Goal: Information Seeking & Learning: Learn about a topic

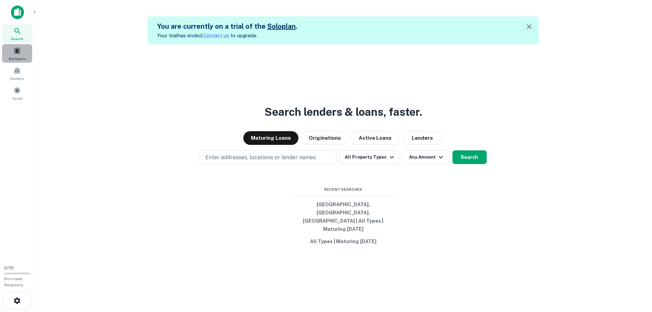
click at [20, 59] on span "Borrowers" at bounding box center [17, 58] width 16 height 5
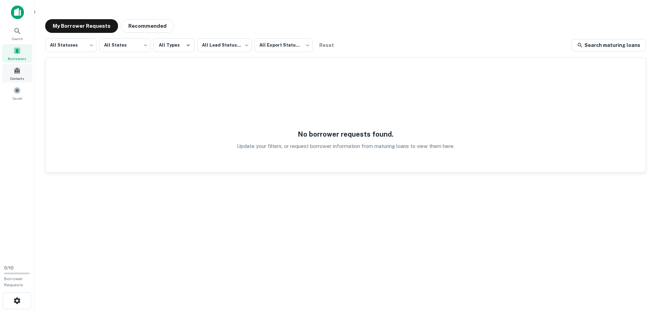
click at [15, 69] on span at bounding box center [17, 71] width 8 height 8
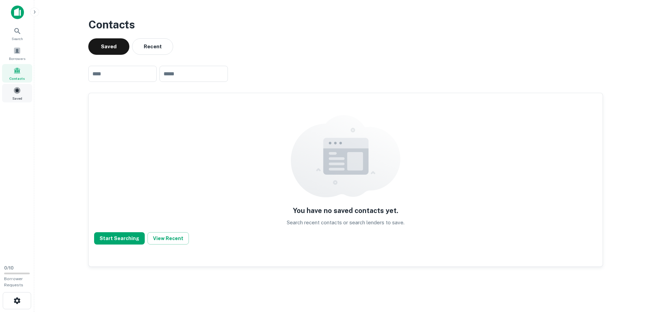
click at [18, 94] on span at bounding box center [17, 91] width 8 height 8
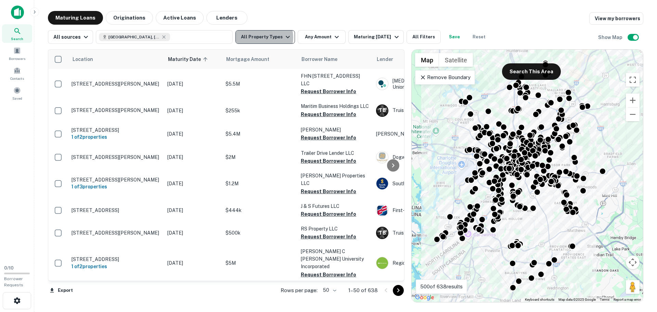
click at [259, 37] on button "All Property Types" at bounding box center [265, 37] width 60 height 14
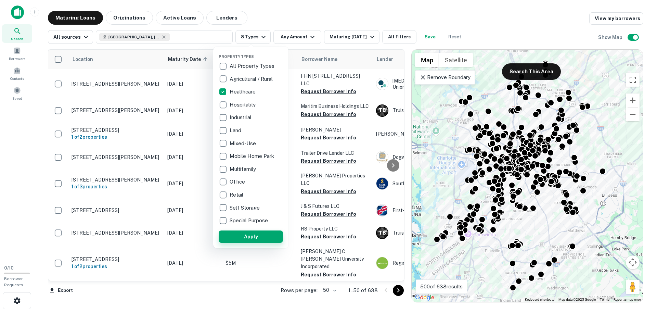
click at [244, 236] on button "Apply" at bounding box center [251, 236] width 64 height 12
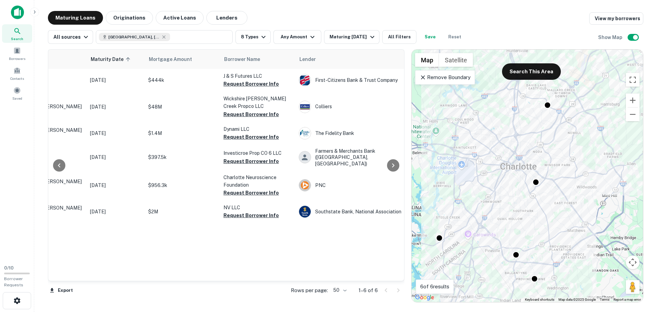
drag, startPoint x: 195, startPoint y: 240, endPoint x: 216, endPoint y: 236, distance: 21.5
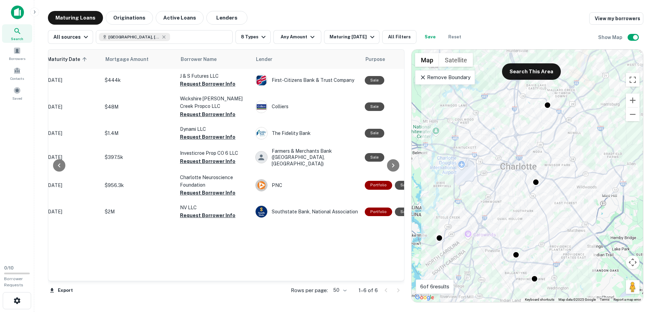
scroll to position [0, 155]
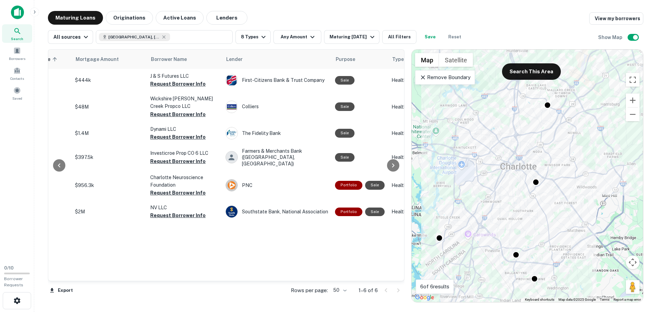
drag, startPoint x: 228, startPoint y: 236, endPoint x: 255, endPoint y: 238, distance: 27.2
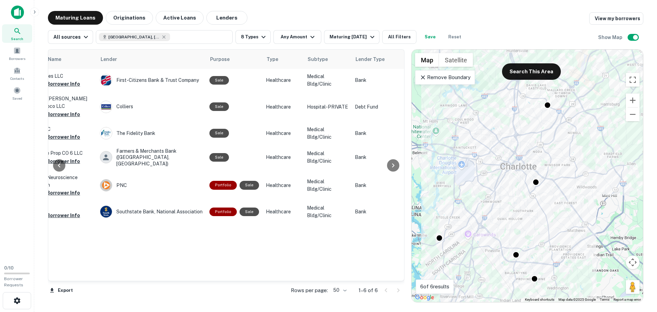
drag, startPoint x: 227, startPoint y: 249, endPoint x: 260, endPoint y: 247, distance: 32.9
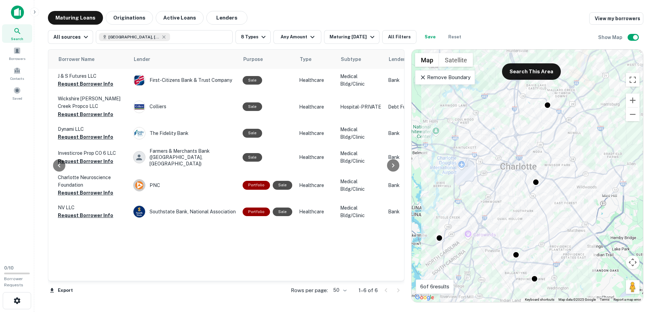
drag, startPoint x: 301, startPoint y: 241, endPoint x: 293, endPoint y: 241, distance: 8.2
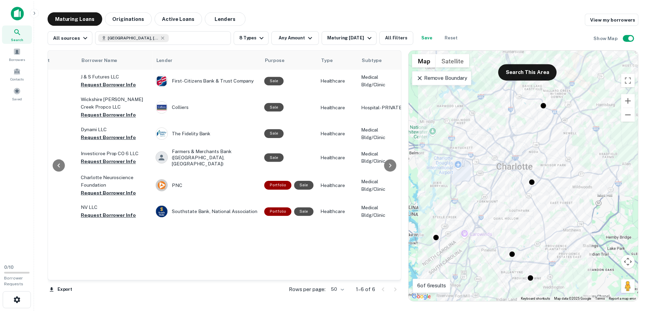
scroll to position [0, 0]
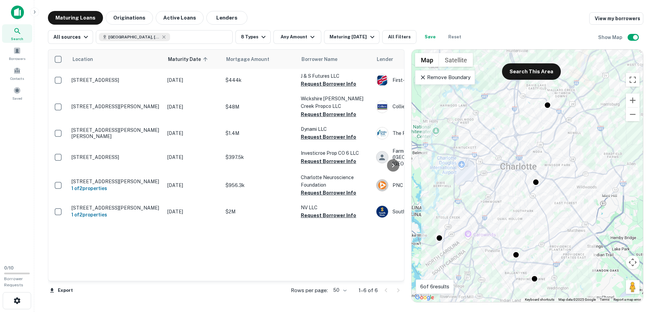
drag, startPoint x: 333, startPoint y: 237, endPoint x: 142, endPoint y: 254, distance: 192.2
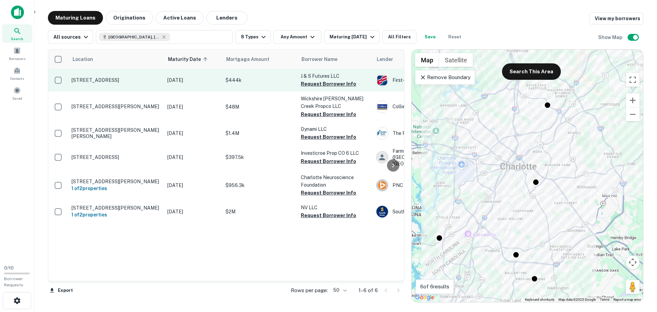
click at [107, 77] on p "12611 N Community House Rd Ste 102 Charlotte, NC 28277" at bounding box center [115, 80] width 89 height 6
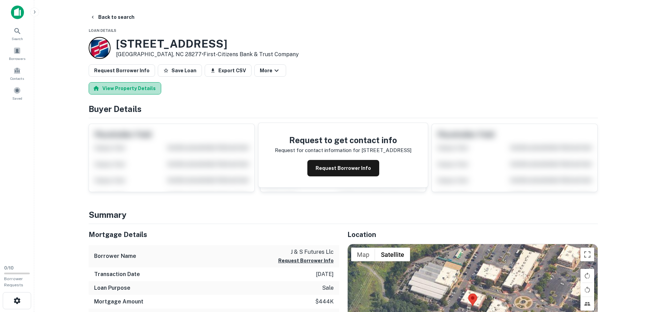
click at [130, 90] on button "View Property Details" at bounding box center [125, 88] width 73 height 12
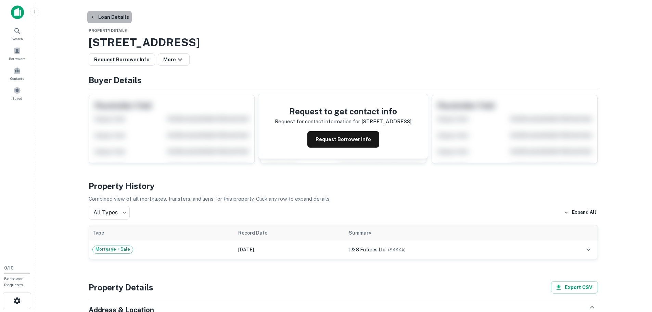
click at [118, 14] on button "Loan Details" at bounding box center [109, 17] width 44 height 12
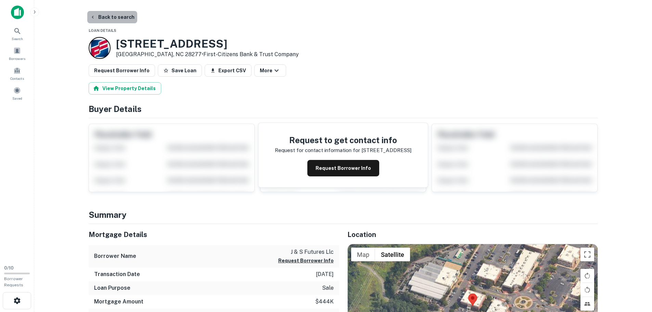
click at [115, 16] on button "Back to search" at bounding box center [112, 17] width 50 height 12
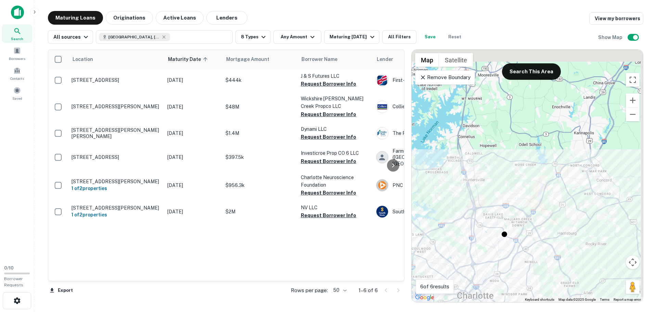
drag, startPoint x: 519, startPoint y: 157, endPoint x: 480, endPoint y: 278, distance: 127.2
click at [480, 278] on div "To activate drag with keyboard, press Alt + Enter. Once in keyboard drag state,…" at bounding box center [526, 176] width 231 height 252
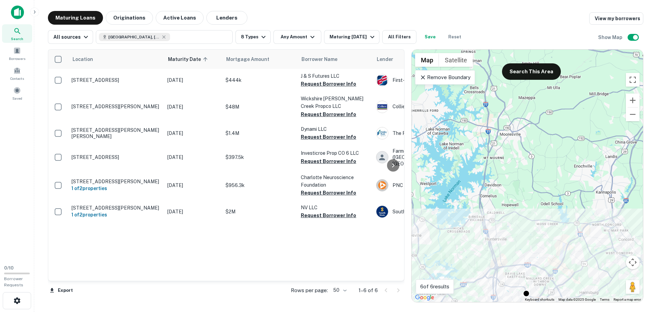
drag, startPoint x: 488, startPoint y: 175, endPoint x: 509, endPoint y: 229, distance: 58.1
click at [509, 229] on div "To activate drag with keyboard, press Alt + Enter. Once in keyboard drag state,…" at bounding box center [526, 176] width 231 height 252
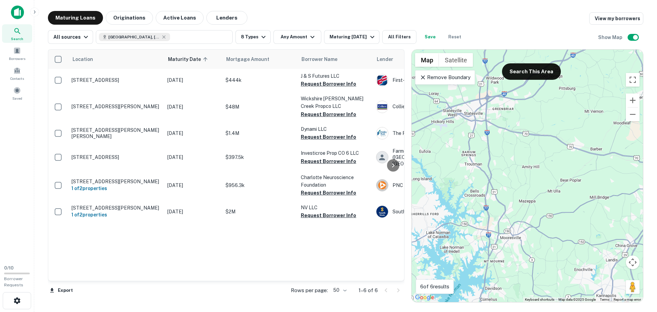
drag, startPoint x: 542, startPoint y: 142, endPoint x: 543, endPoint y: 260, distance: 118.3
click at [543, 260] on div "To activate drag with keyboard, press Alt + Enter. Once in keyboard drag state,…" at bounding box center [526, 176] width 231 height 252
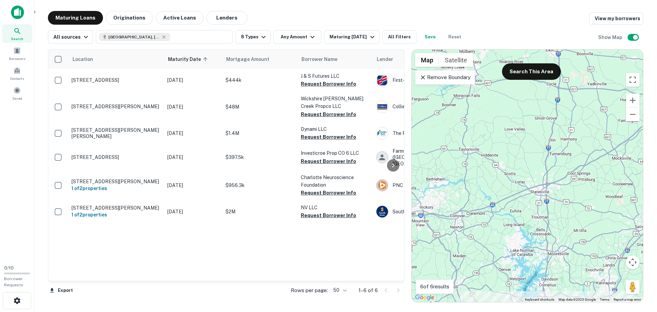
drag, startPoint x: 507, startPoint y: 185, endPoint x: 550, endPoint y: 198, distance: 45.1
click at [550, 198] on div "To activate drag with keyboard, press Alt + Enter. Once in keyboard drag state,…" at bounding box center [526, 176] width 231 height 252
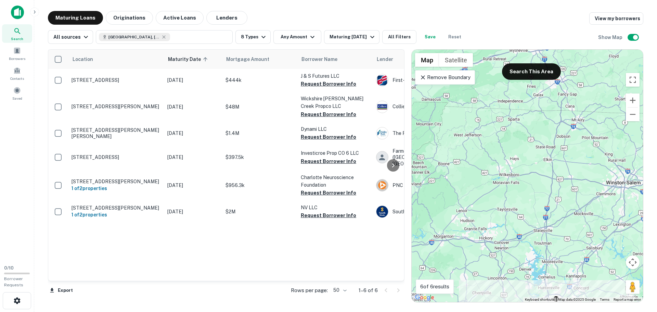
drag, startPoint x: 498, startPoint y: 177, endPoint x: 531, endPoint y: 221, distance: 55.5
click at [531, 221] on div "To activate drag with keyboard, press Alt + Enter. Once in keyboard drag state,…" at bounding box center [526, 176] width 231 height 252
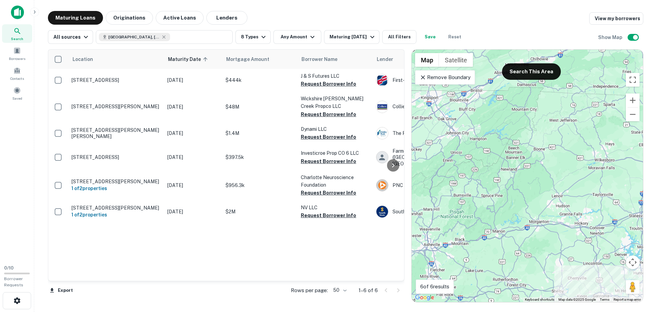
drag, startPoint x: 469, startPoint y: 168, endPoint x: 571, endPoint y: 143, distance: 105.7
click at [571, 143] on div "To activate drag with keyboard, press Alt + Enter. Once in keyboard drag state,…" at bounding box center [526, 176] width 231 height 252
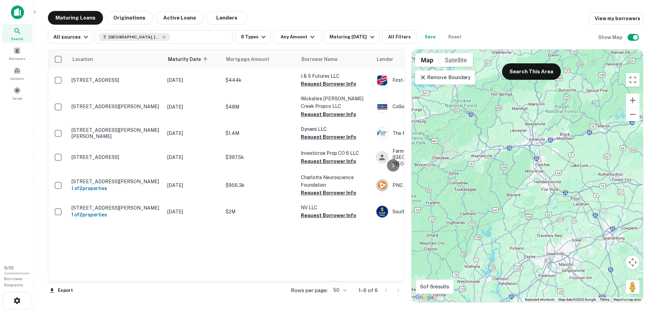
drag, startPoint x: 497, startPoint y: 190, endPoint x: 591, endPoint y: 104, distance: 126.6
click at [591, 104] on div "To activate drag with keyboard, press Alt + Enter. Once in keyboard drag state,…" at bounding box center [526, 176] width 231 height 252
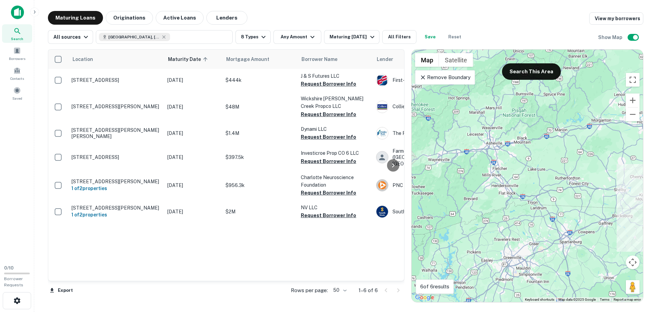
drag, startPoint x: 501, startPoint y: 239, endPoint x: 458, endPoint y: 244, distance: 43.0
click at [458, 244] on div "To activate drag with keyboard, press Alt + Enter. Once in keyboard drag state,…" at bounding box center [526, 176] width 231 height 252
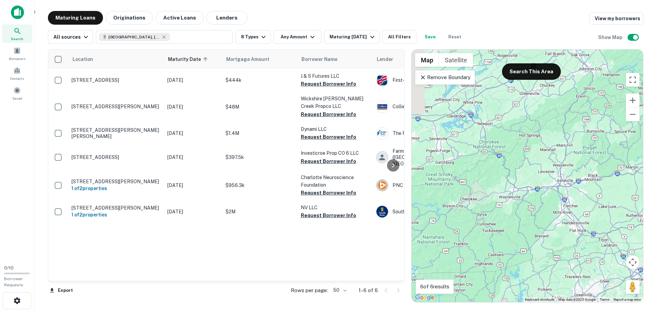
drag, startPoint x: 489, startPoint y: 186, endPoint x: 655, endPoint y: 219, distance: 168.8
click at [655, 219] on main "Maturing Loans Originations Active Loans Lenders View my borrowers All sources …" at bounding box center [345, 156] width 622 height 312
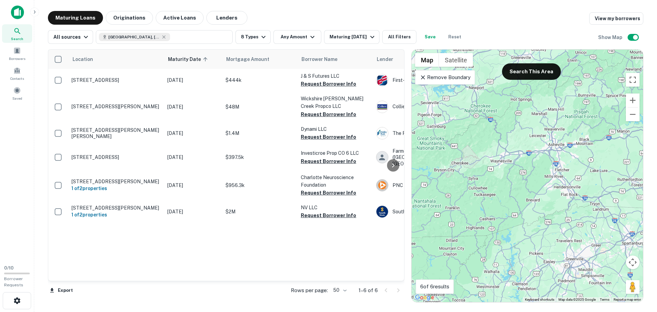
drag, startPoint x: 523, startPoint y: 190, endPoint x: 419, endPoint y: 145, distance: 113.7
click at [419, 145] on div "To activate drag with keyboard, press Alt + Enter. Once in keyboard drag state,…" at bounding box center [526, 176] width 231 height 252
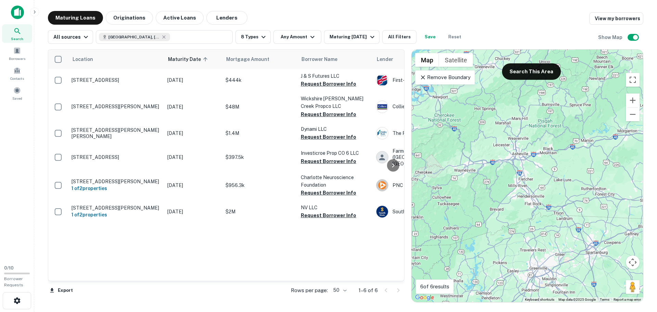
drag, startPoint x: 557, startPoint y: 131, endPoint x: 521, endPoint y: 141, distance: 37.4
click at [521, 141] on div "To activate drag with keyboard, press Alt + Enter. Once in keyboard drag state,…" at bounding box center [526, 176] width 231 height 252
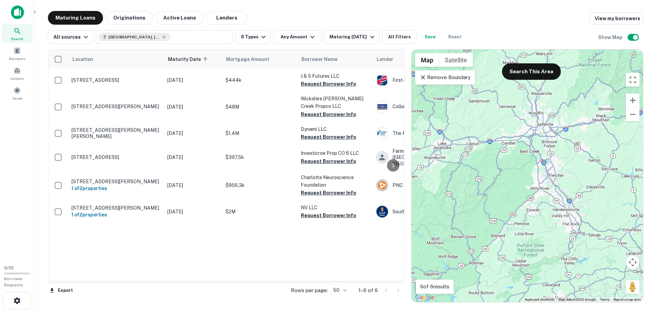
drag, startPoint x: 549, startPoint y: 154, endPoint x: 541, endPoint y: 185, distance: 31.4
click at [541, 185] on div "To activate drag with keyboard, press Alt + Enter. Once in keyboard drag state,…" at bounding box center [526, 176] width 231 height 252
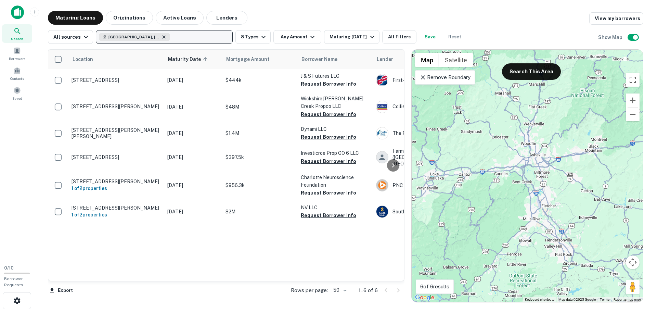
click at [161, 36] on icon "button" at bounding box center [163, 36] width 5 height 5
type input "*********"
drag, startPoint x: 206, startPoint y: 94, endPoint x: 269, endPoint y: 20, distance: 97.8
click at [206, 94] on button "Update" at bounding box center [213, 91] width 29 height 12
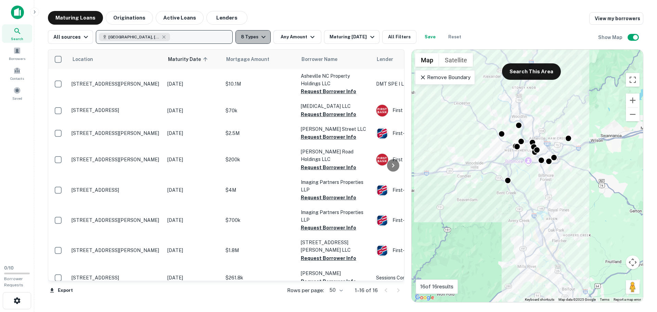
click at [259, 39] on icon "button" at bounding box center [263, 37] width 8 height 8
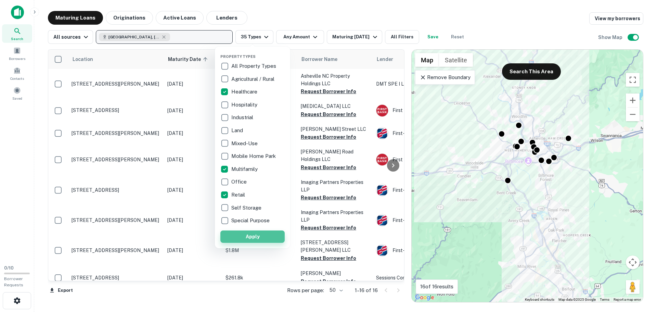
click at [253, 235] on button "Apply" at bounding box center [252, 236] width 64 height 12
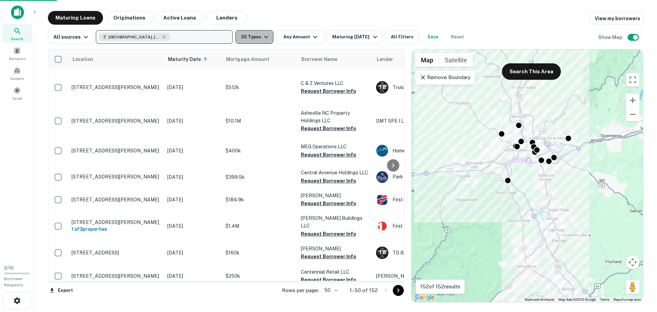
click at [265, 36] on icon "button" at bounding box center [266, 37] width 8 height 8
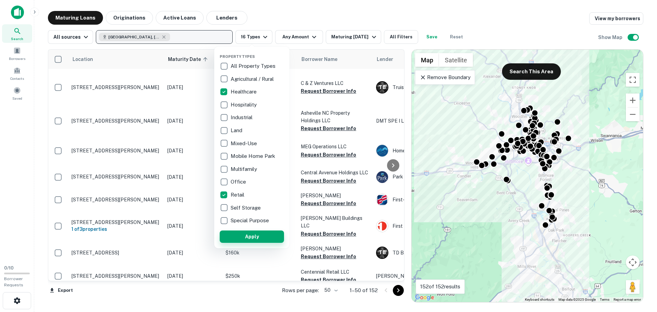
click at [246, 235] on button "Apply" at bounding box center [252, 236] width 64 height 12
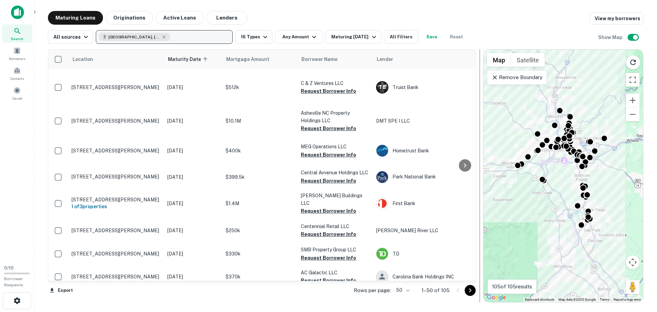
drag, startPoint x: 409, startPoint y: 112, endPoint x: 481, endPoint y: 113, distance: 71.8
click at [481, 113] on div at bounding box center [479, 175] width 7 height 253
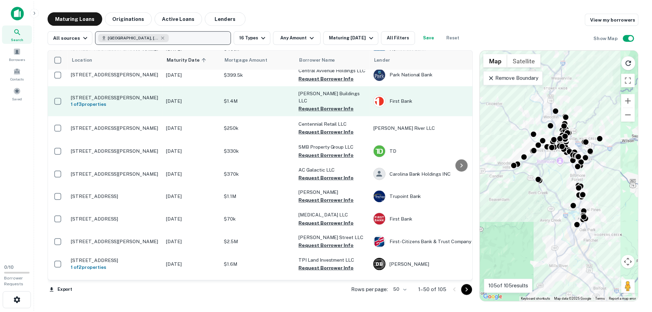
scroll to position [137, 0]
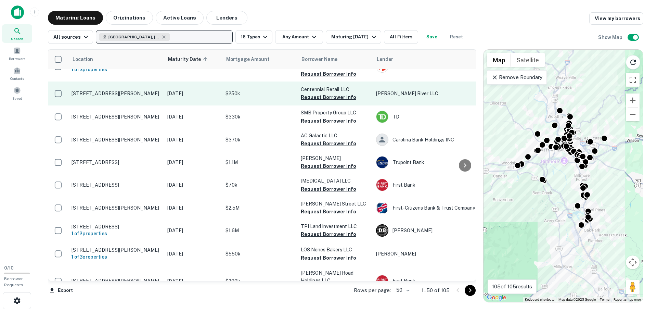
click at [134, 105] on td "15 Rankin Ave Asheville, NC 28801" at bounding box center [116, 93] width 96 height 24
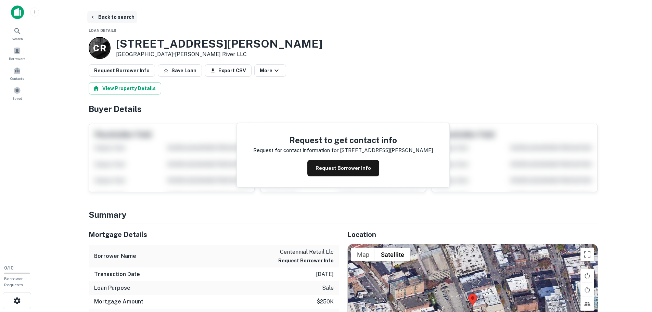
click at [107, 17] on button "Back to search" at bounding box center [112, 17] width 50 height 12
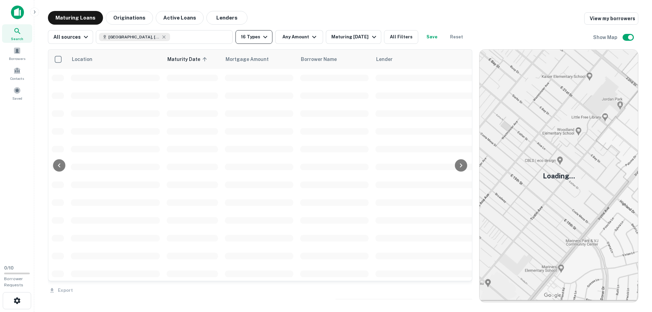
click at [254, 36] on button "16 Types" at bounding box center [253, 37] width 37 height 14
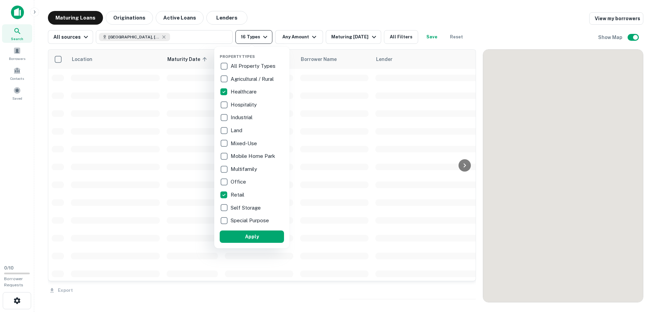
scroll to position [137, 0]
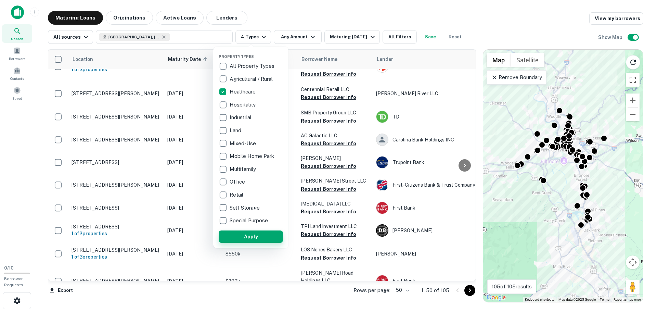
click at [255, 237] on button "Apply" at bounding box center [251, 236] width 64 height 12
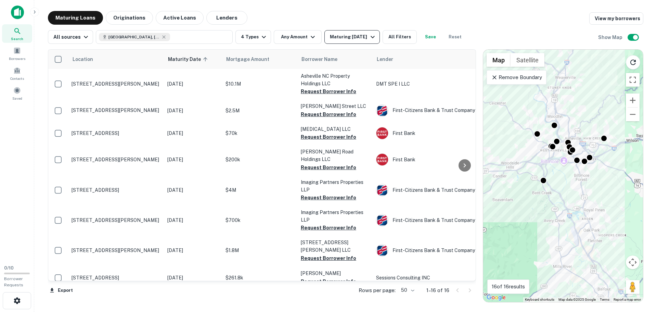
click at [356, 37] on div "Maturing In 1 Year" at bounding box center [353, 37] width 47 height 8
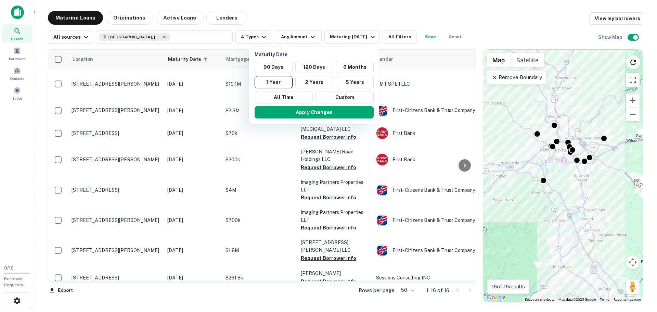
click at [320, 18] on div at bounding box center [328, 156] width 657 height 312
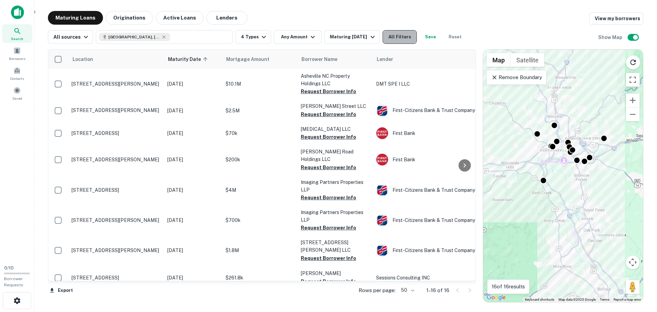
click at [391, 38] on button "All Filters" at bounding box center [399, 37] width 34 height 14
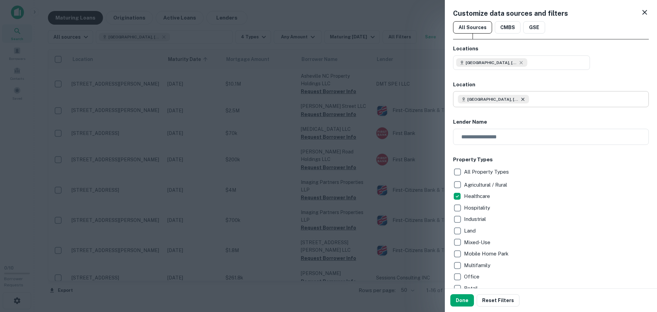
click at [520, 99] on icon at bounding box center [522, 98] width 5 height 5
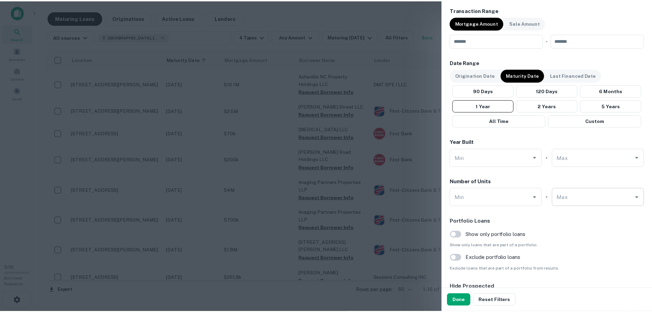
scroll to position [503, 0]
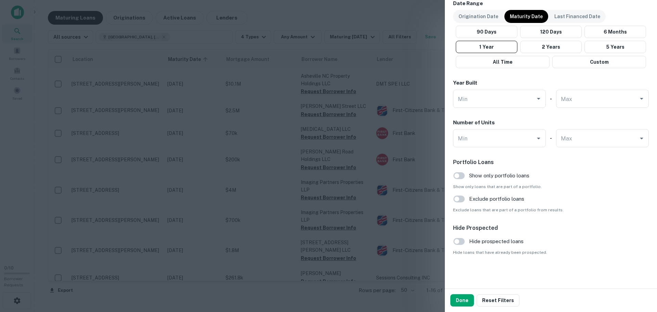
drag, startPoint x: 467, startPoint y: 300, endPoint x: 327, endPoint y: 233, distance: 154.5
click at [467, 300] on button "Done" at bounding box center [462, 300] width 24 height 12
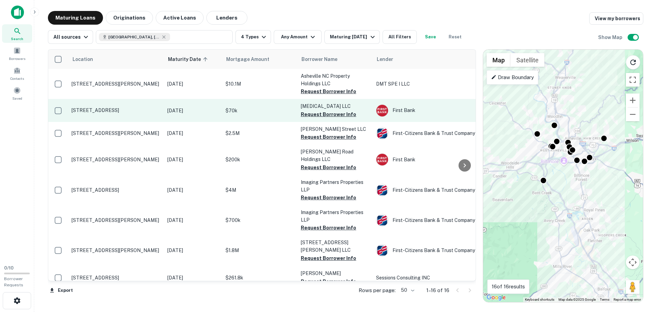
click at [128, 118] on td "675 Biltmore Ave Asheville, NC 28803" at bounding box center [116, 110] width 96 height 23
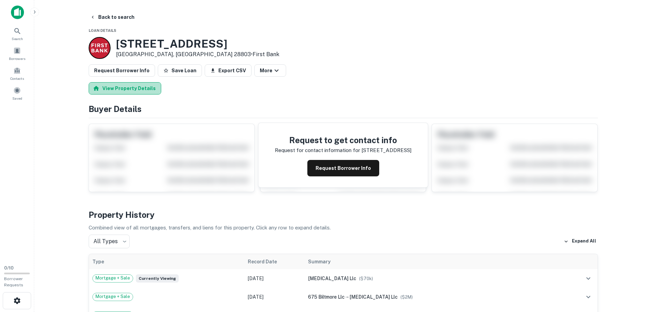
click at [124, 84] on button "View Property Details" at bounding box center [125, 88] width 73 height 12
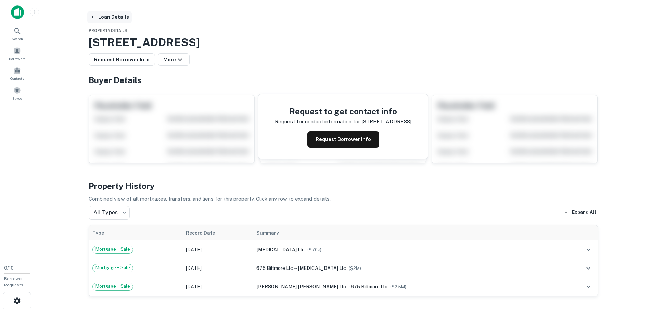
click at [106, 18] on button "Loan Details" at bounding box center [109, 17] width 44 height 12
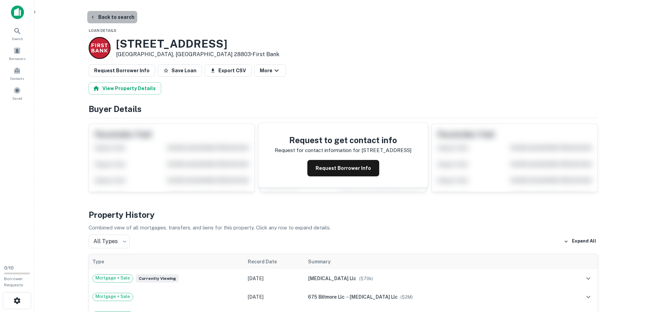
click at [114, 17] on button "Back to search" at bounding box center [112, 17] width 50 height 12
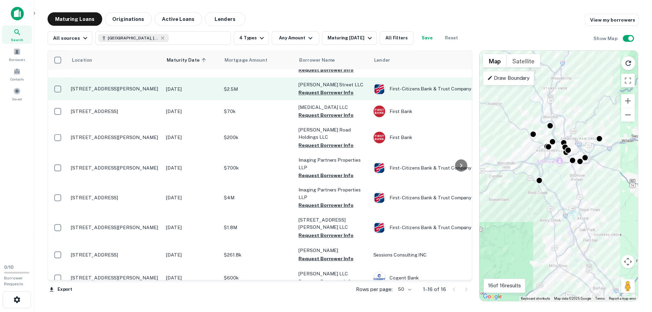
scroll to position [34, 0]
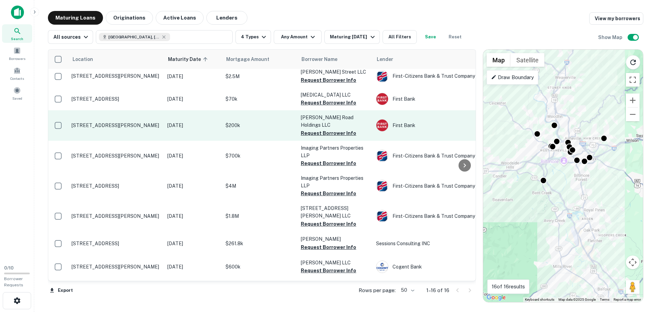
click at [116, 123] on p "553 Haywood Rd Asheville, NC 28806" at bounding box center [115, 125] width 89 height 6
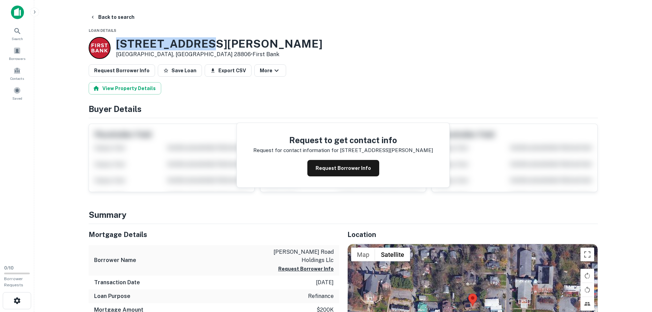
drag, startPoint x: 212, startPoint y: 44, endPoint x: 118, endPoint y: 42, distance: 94.4
click at [118, 42] on div "553 Haywood Rd Asheville, NC 28806 • First Bank" at bounding box center [343, 48] width 509 height 22
copy h3 "[STREET_ADDRESS][PERSON_NAME]"
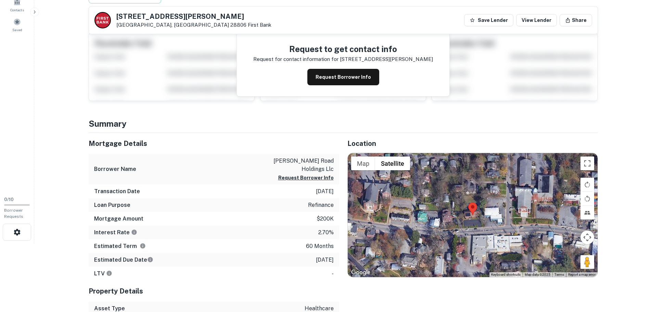
scroll to position [34, 0]
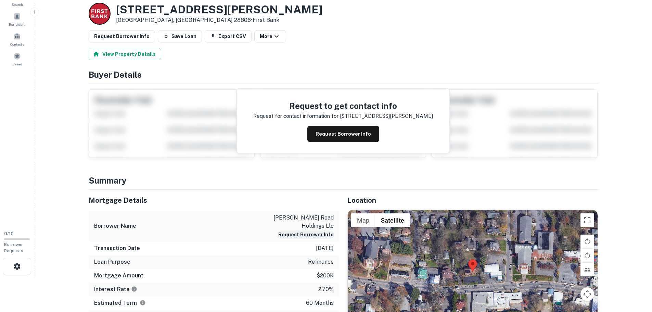
click at [309, 234] on button "Request Borrower Info" at bounding box center [305, 234] width 55 height 8
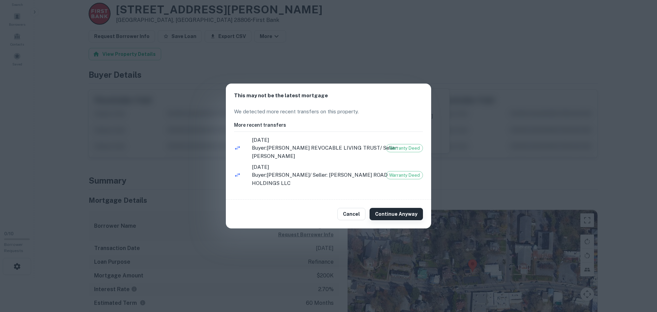
click at [398, 214] on button "Continue Anyway" at bounding box center [395, 214] width 53 height 12
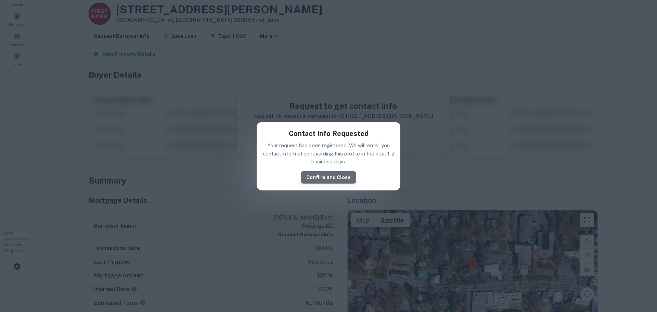
click at [332, 180] on button "Confirm and Close" at bounding box center [328, 177] width 55 height 12
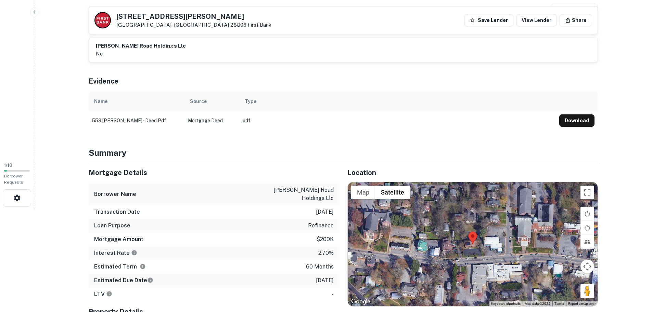
scroll to position [0, 0]
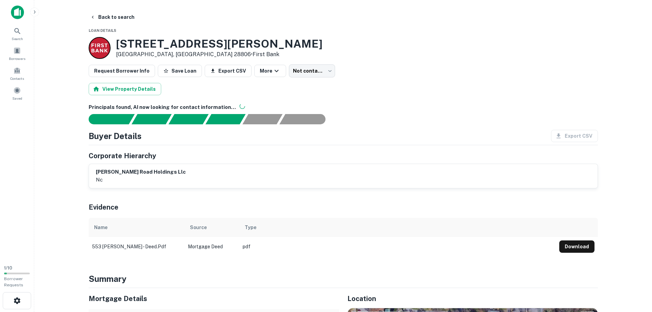
click at [35, 13] on icon "button" at bounding box center [34, 11] width 5 height 5
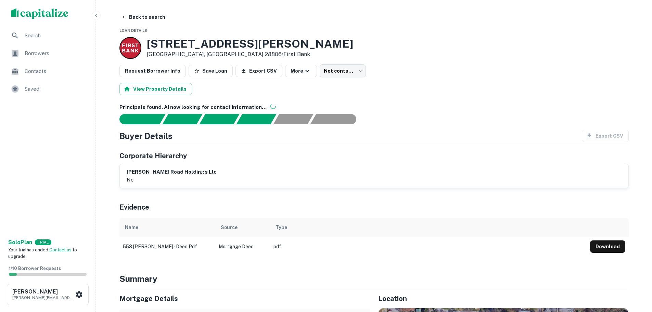
click at [98, 16] on icon "button" at bounding box center [95, 15] width 5 height 5
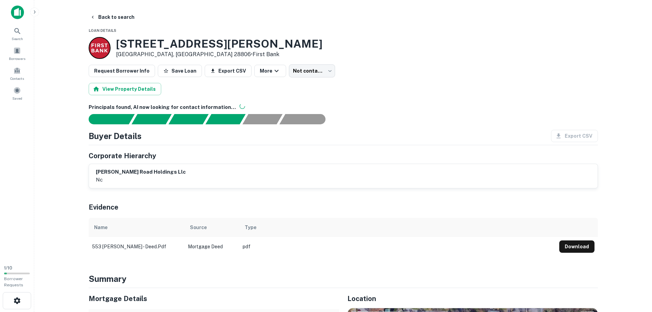
click at [36, 12] on icon "button" at bounding box center [34, 11] width 5 height 5
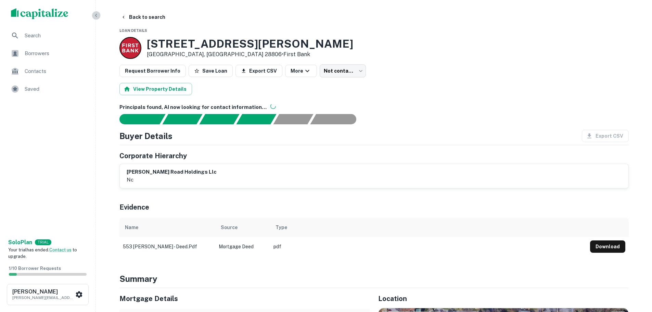
click at [97, 15] on icon "button" at bounding box center [95, 15] width 5 height 5
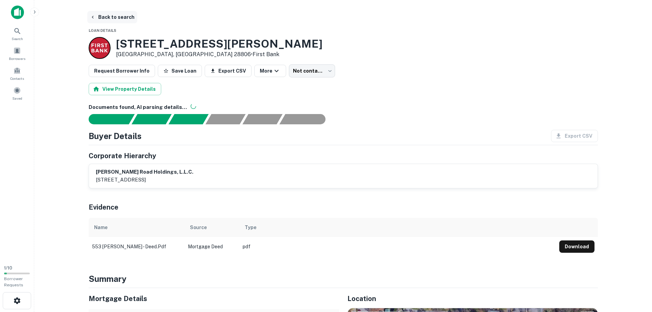
click at [108, 17] on button "Back to search" at bounding box center [112, 17] width 50 height 12
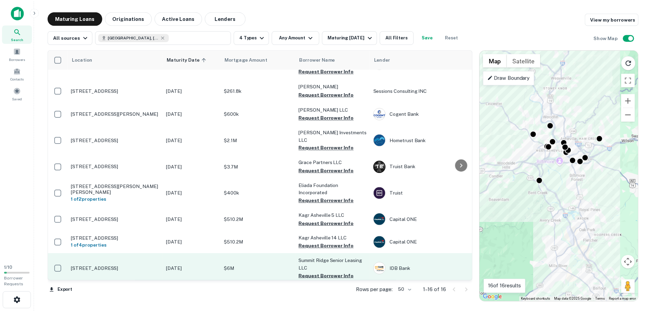
scroll to position [196, 0]
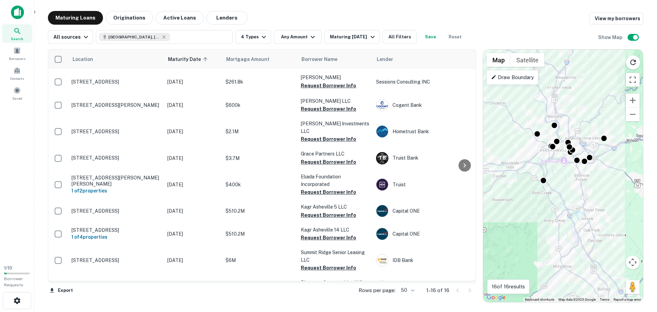
click at [469, 292] on div at bounding box center [463, 290] width 23 height 11
click at [257, 283] on p "$371k" at bounding box center [259, 287] width 68 height 8
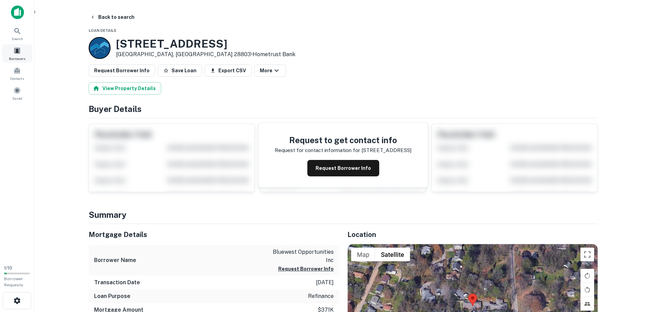
click at [11, 61] on div "Borrowers" at bounding box center [17, 53] width 30 height 18
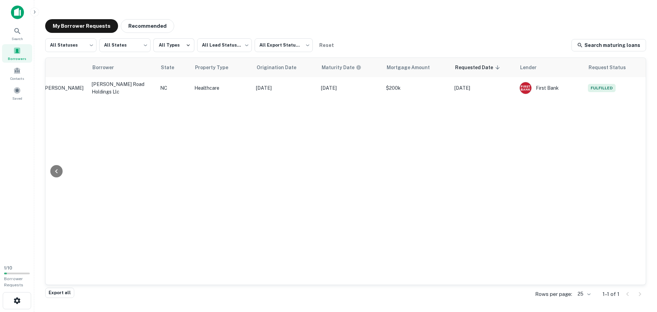
scroll to position [0, 149]
drag, startPoint x: 327, startPoint y: 171, endPoint x: 448, endPoint y: 173, distance: 120.4
drag, startPoint x: 345, startPoint y: 171, endPoint x: 485, endPoint y: 155, distance: 140.5
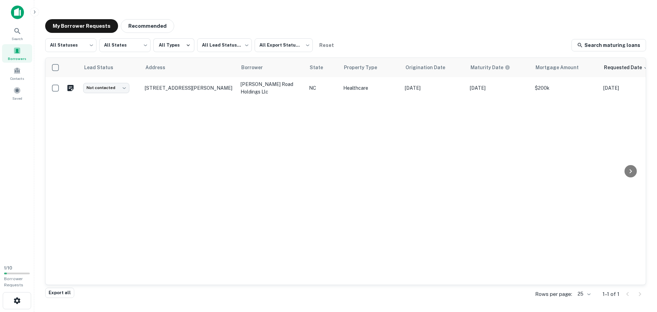
drag, startPoint x: 496, startPoint y: 135, endPoint x: 188, endPoint y: 140, distance: 307.9
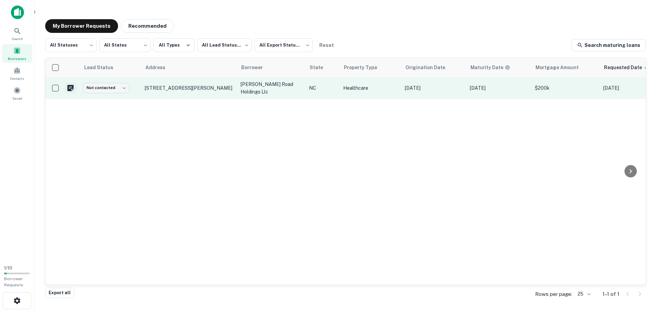
click at [70, 87] on icon "Create a note for this borrower request" at bounding box center [70, 88] width 6 height 6
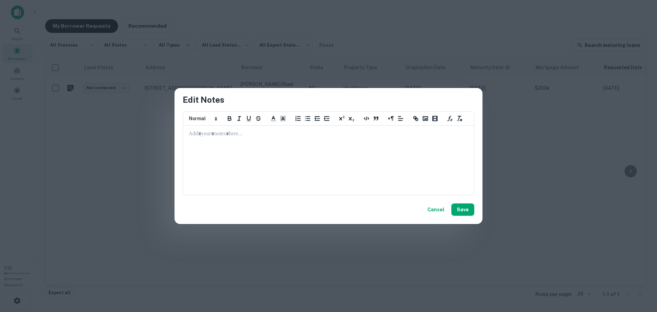
click at [434, 210] on button "Cancel" at bounding box center [435, 209] width 23 height 12
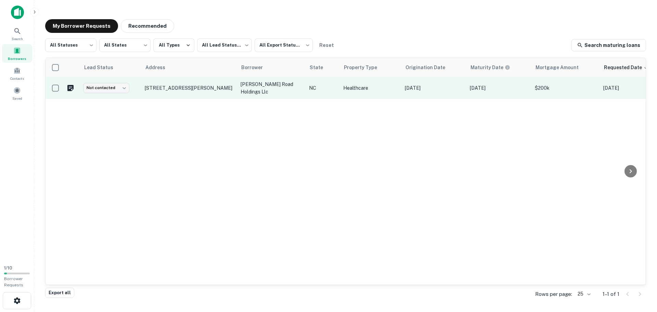
click at [251, 86] on p "[PERSON_NAME] road holdings llc" at bounding box center [271, 87] width 62 height 15
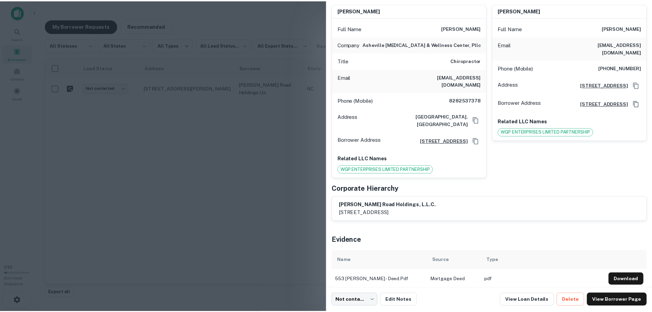
scroll to position [68, 0]
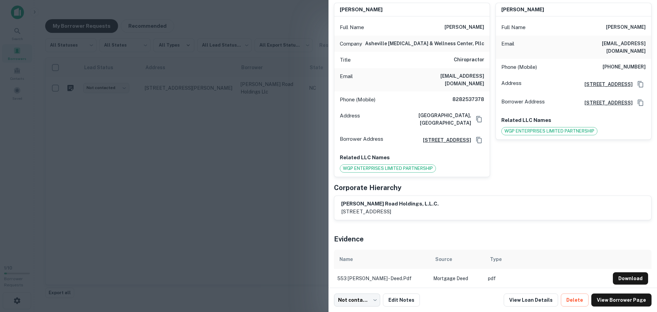
click at [237, 172] on div at bounding box center [328, 156] width 657 height 312
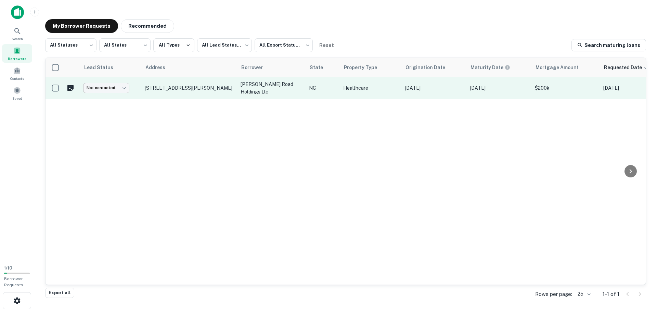
click at [124, 88] on body "Search Borrowers Contacts Saved 1 / 10 Borrower Requests My Borrower Requests R…" at bounding box center [328, 156] width 657 height 312
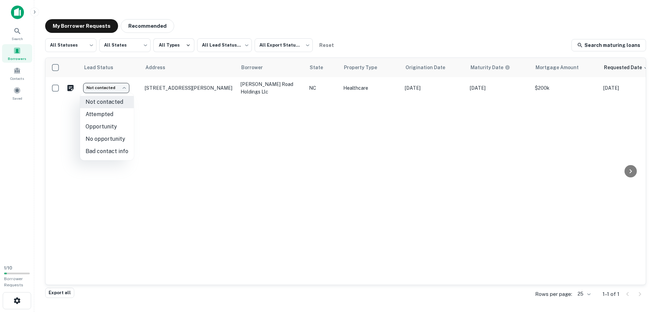
click at [182, 112] on div at bounding box center [328, 156] width 657 height 312
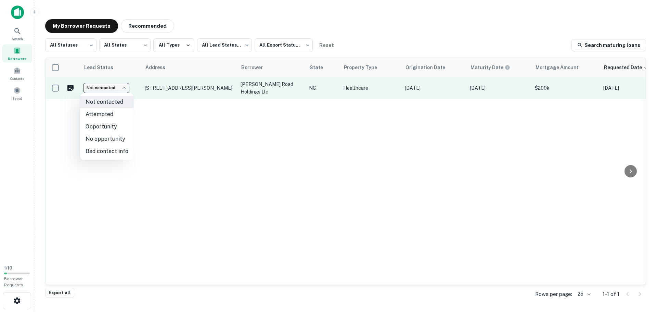
click at [121, 86] on body "Search Borrowers Contacts Saved 1 / 10 Borrower Requests My Borrower Requests R…" at bounding box center [328, 156] width 657 height 312
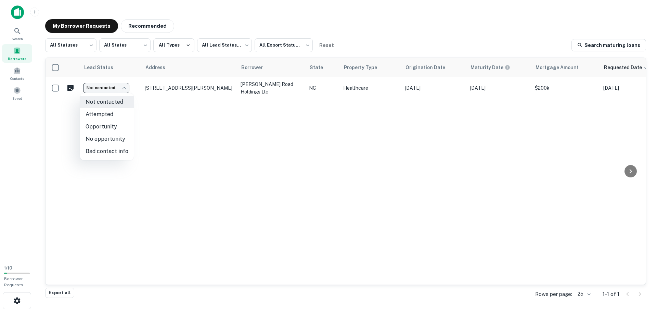
click at [113, 116] on li "Attempted" at bounding box center [107, 114] width 54 height 12
type input "*********"
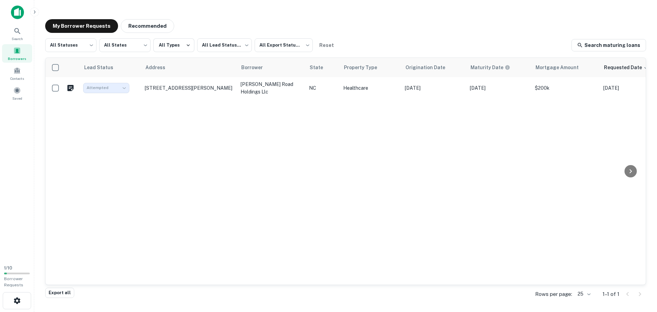
click at [166, 122] on div "Lead Status Address Borrower State Property Type Origination Date Maturity Date…" at bounding box center [345, 171] width 600 height 226
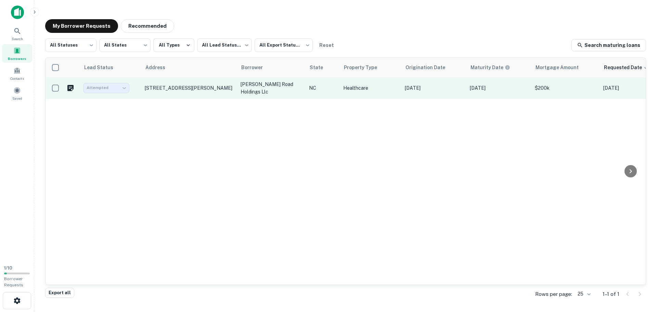
click at [120, 89] on div "Attempted" at bounding box center [106, 88] width 46 height 10
click at [124, 89] on div "Attempted" at bounding box center [106, 88] width 46 height 10
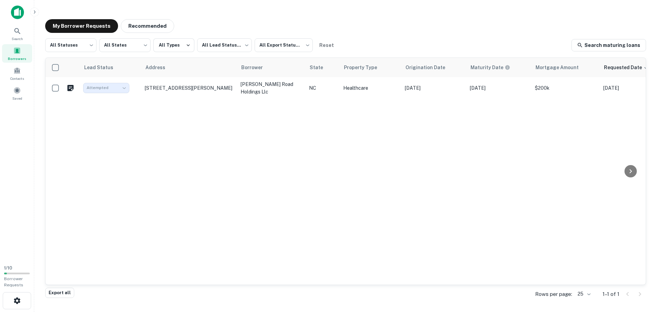
click at [163, 147] on div "Lead Status Address Borrower State Property Type Origination Date Maturity Date…" at bounding box center [345, 171] width 600 height 226
click at [644, 12] on icon "close" at bounding box center [644, 12] width 3 height 3
click at [641, 16] on icon "button" at bounding box center [642, 15] width 7 height 7
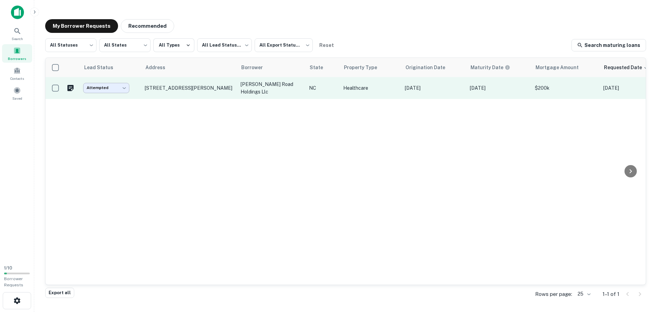
click at [125, 86] on body "Search Borrowers Contacts Saved 1 / 10 Borrower Requests My Borrower Requests R…" at bounding box center [328, 156] width 657 height 312
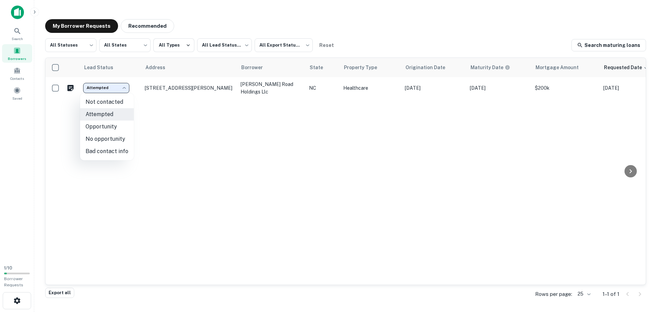
click at [218, 144] on div at bounding box center [328, 156] width 657 height 312
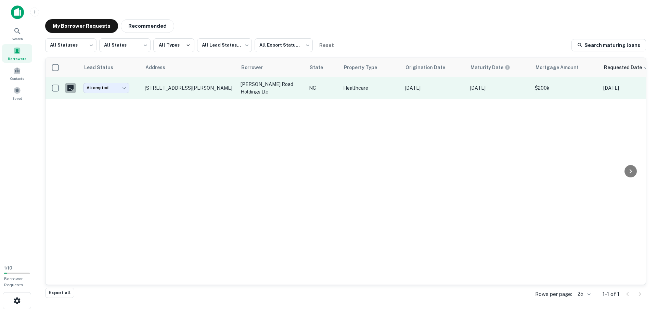
click at [70, 88] on icon "Create a note for this borrower request" at bounding box center [70, 88] width 8 height 8
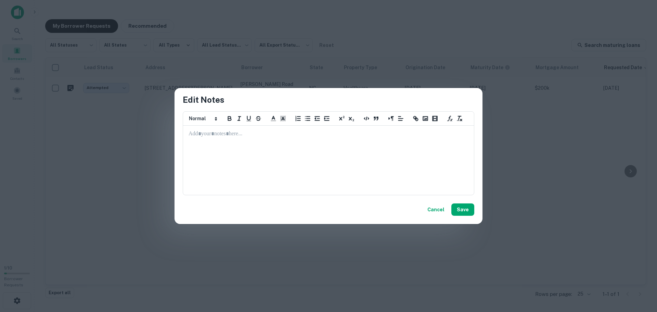
click at [442, 209] on button "Cancel" at bounding box center [435, 209] width 23 height 12
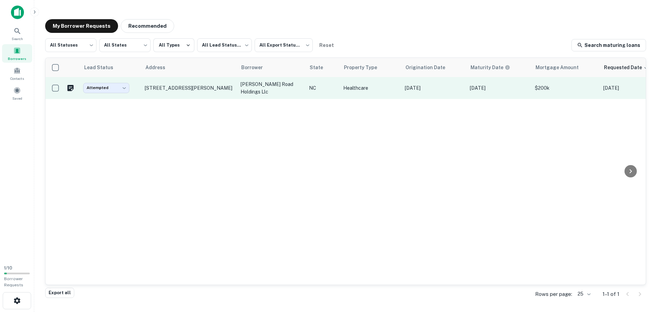
click at [215, 83] on td "553 Haywood Rd Asheville, NC 28806" at bounding box center [189, 88] width 96 height 22
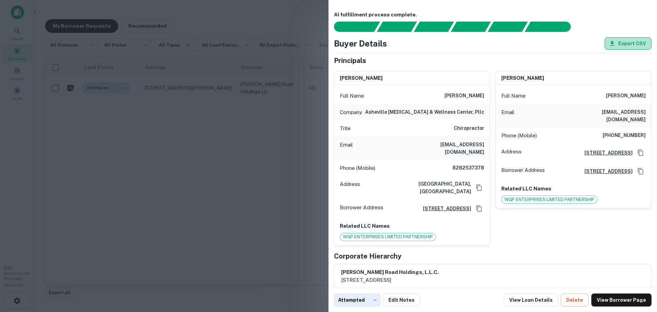
click at [628, 44] on button "Export CSV" at bounding box center [627, 43] width 47 height 12
click at [240, 175] on div at bounding box center [328, 156] width 657 height 312
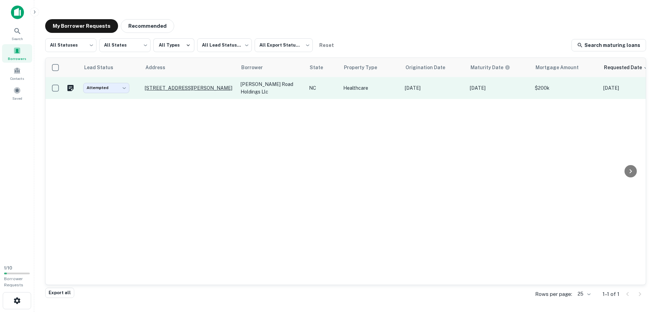
click at [159, 87] on p "553 Haywood Rd Asheville, NC 28806" at bounding box center [189, 88] width 89 height 6
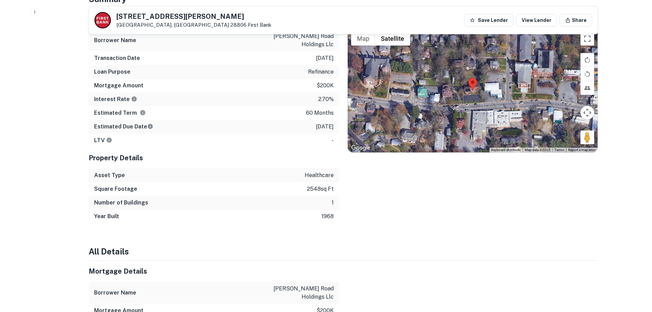
scroll to position [410, 0]
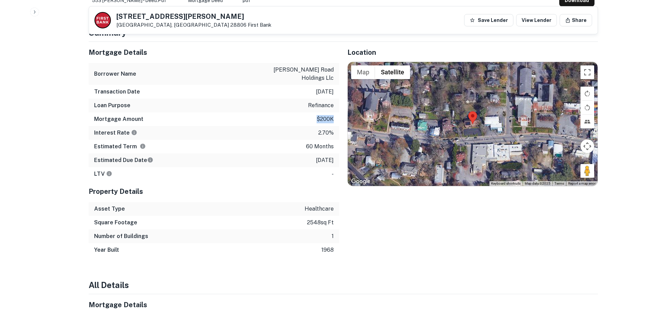
drag, startPoint x: 335, startPoint y: 113, endPoint x: 314, endPoint y: 110, distance: 21.3
click at [314, 112] on div "Mortgage Amount $200k" at bounding box center [214, 119] width 250 height 14
click at [281, 113] on div "Mortgage Amount $200k" at bounding box center [214, 119] width 250 height 14
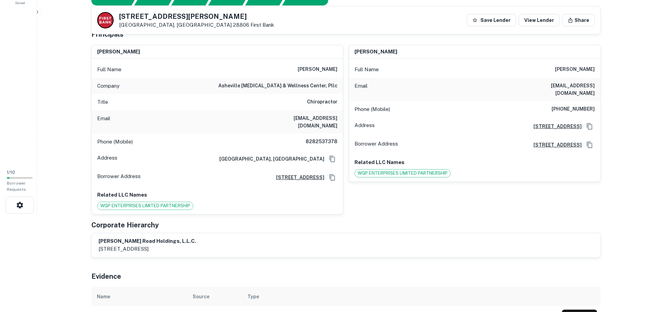
scroll to position [0, 0]
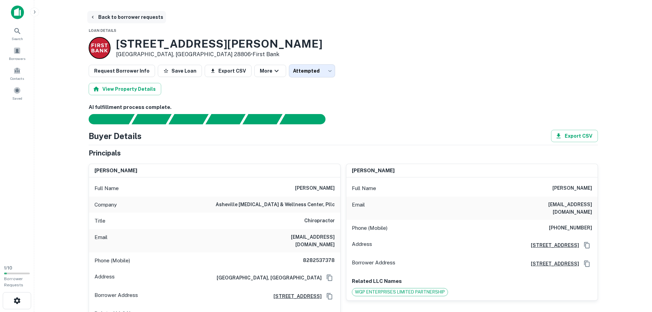
click at [107, 17] on button "Back to borrower requests" at bounding box center [126, 17] width 79 height 12
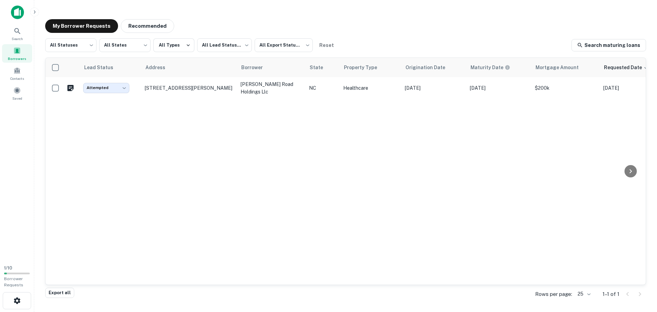
click at [20, 15] on img at bounding box center [17, 12] width 13 height 14
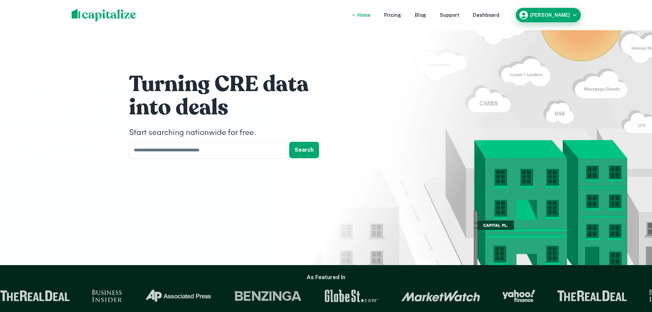
click at [549, 14] on h6 "Matt Sagehorn" at bounding box center [550, 15] width 40 height 5
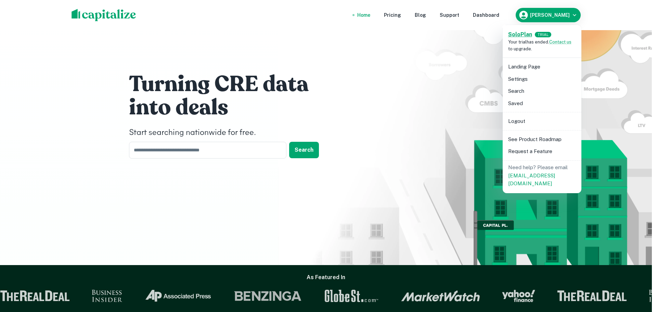
click at [523, 35] on strong "Solo Plan" at bounding box center [520, 34] width 24 height 6
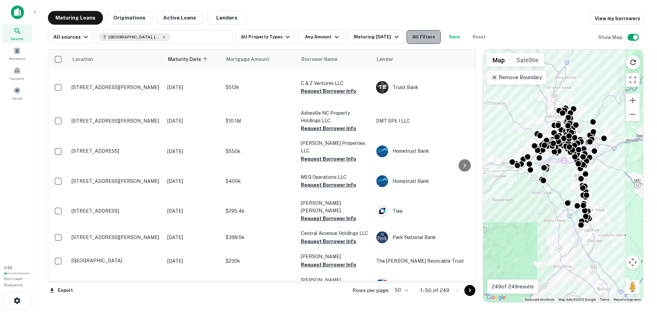
click at [426, 38] on button "All Filters" at bounding box center [423, 37] width 34 height 14
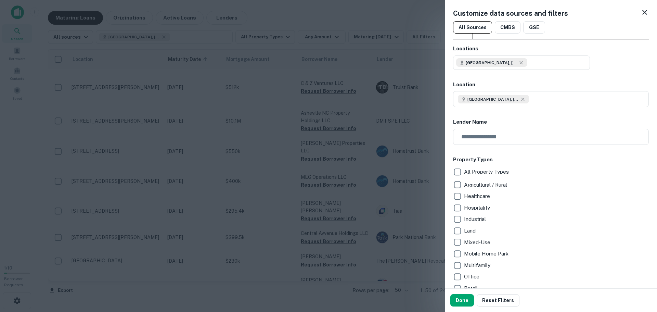
click at [640, 14] on icon at bounding box center [644, 12] width 8 height 8
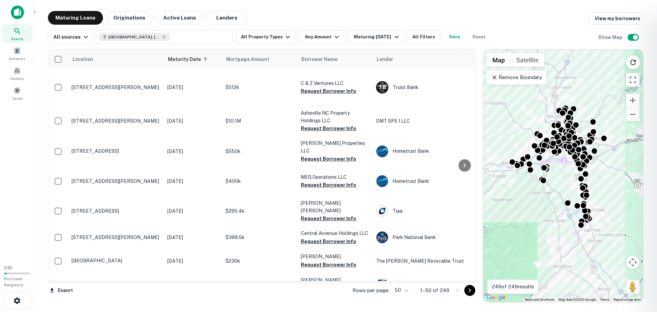
click at [193, 93] on div at bounding box center [328, 156] width 657 height 312
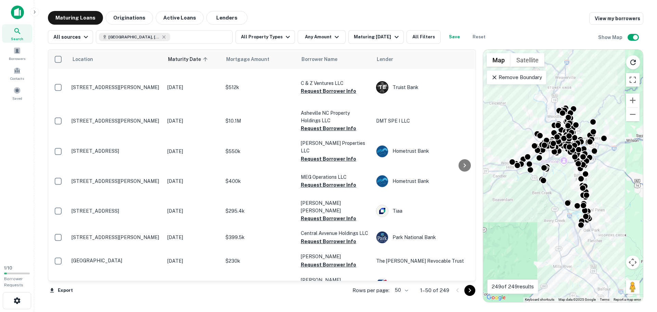
click at [17, 16] on img at bounding box center [17, 12] width 13 height 14
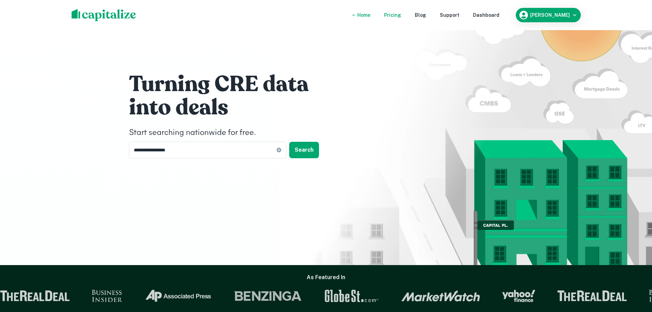
click at [400, 16] on div "Pricing" at bounding box center [392, 15] width 17 height 8
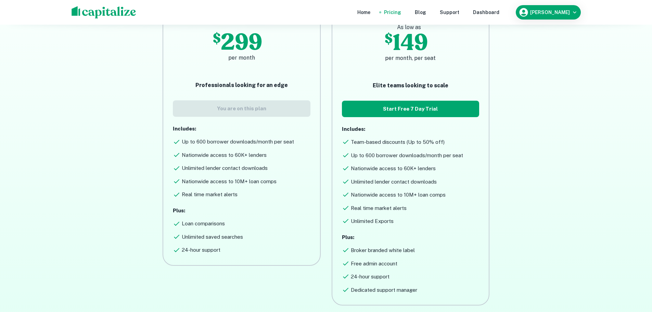
scroll to position [103, 0]
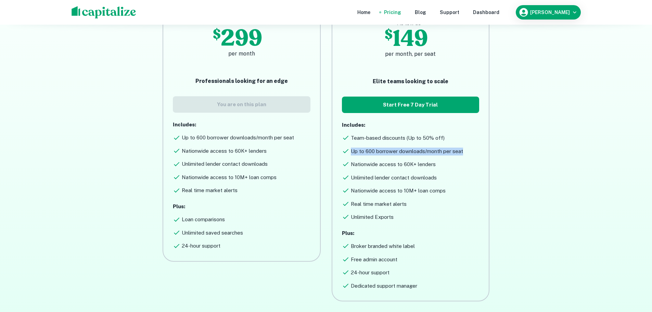
drag, startPoint x: 351, startPoint y: 151, endPoint x: 468, endPoint y: 150, distance: 117.3
click at [468, 150] on div "Up to 600 borrower downloads/month per seat" at bounding box center [410, 150] width 137 height 11
click at [472, 158] on div "Nationwide access to 60K+ lenders" at bounding box center [410, 163] width 137 height 11
click at [369, 12] on div "Home" at bounding box center [363, 13] width 13 height 8
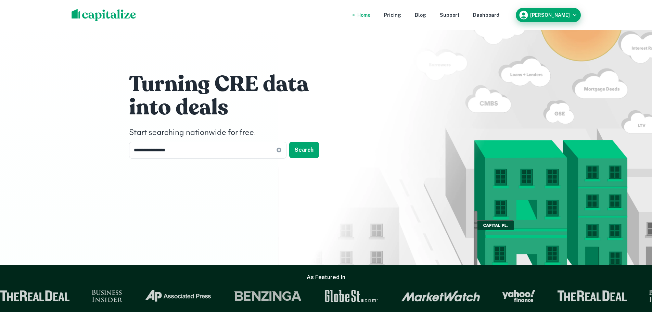
click at [548, 17] on h6 "Matt Sagehorn" at bounding box center [550, 15] width 40 height 5
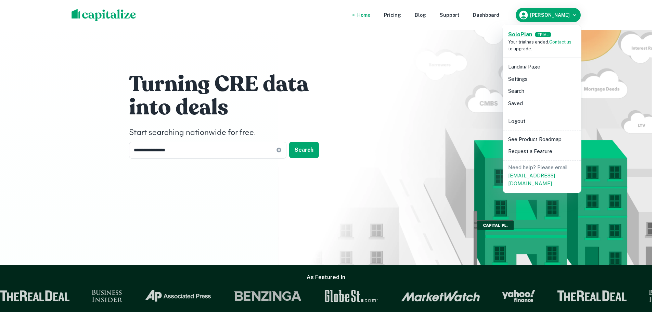
click at [517, 36] on strong "Solo Plan" at bounding box center [520, 34] width 24 height 6
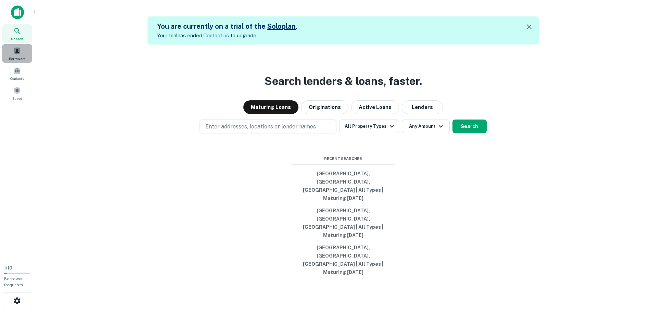
click at [17, 52] on span at bounding box center [17, 51] width 8 height 8
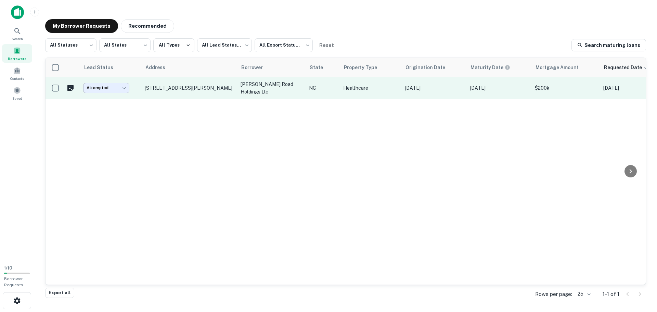
click at [126, 87] on body "Search Borrowers Contacts Saved 1 / 10 Borrower Requests My Borrower Requests R…" at bounding box center [328, 156] width 657 height 312
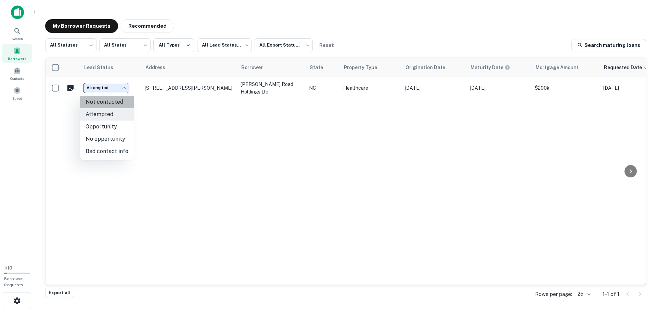
click at [109, 104] on li "Not contacted" at bounding box center [107, 102] width 54 height 12
type input "****"
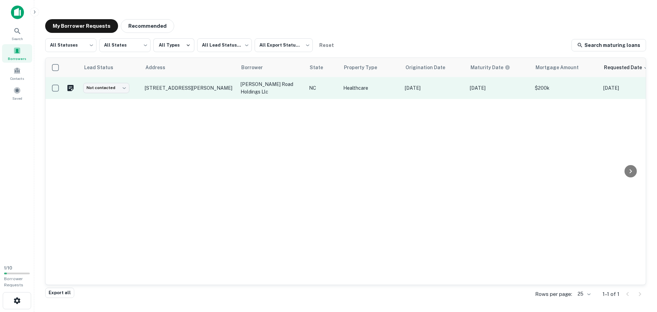
click at [133, 87] on td "Not contacted **** ​" at bounding box center [111, 88] width 62 height 22
click at [269, 85] on p "[PERSON_NAME] road holdings llc" at bounding box center [271, 87] width 62 height 15
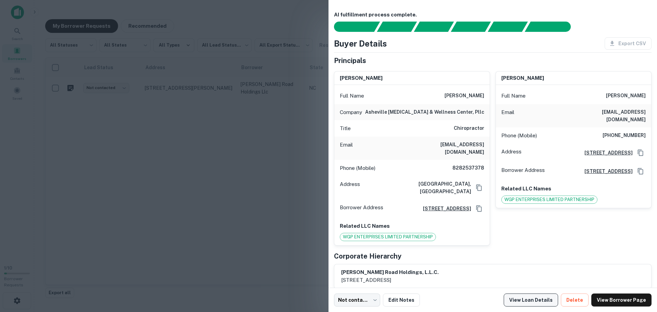
click at [531, 300] on link "View Loan Details" at bounding box center [530, 299] width 54 height 13
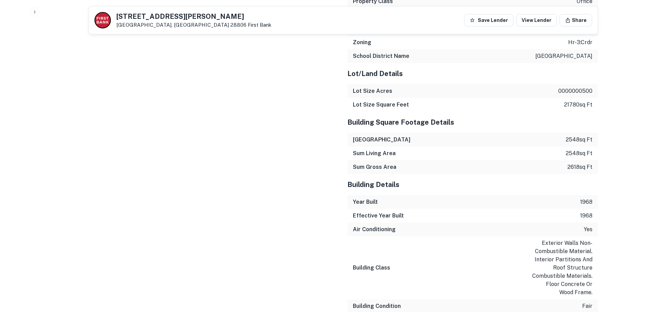
scroll to position [1179, 0]
